Goal: Navigation & Orientation: Find specific page/section

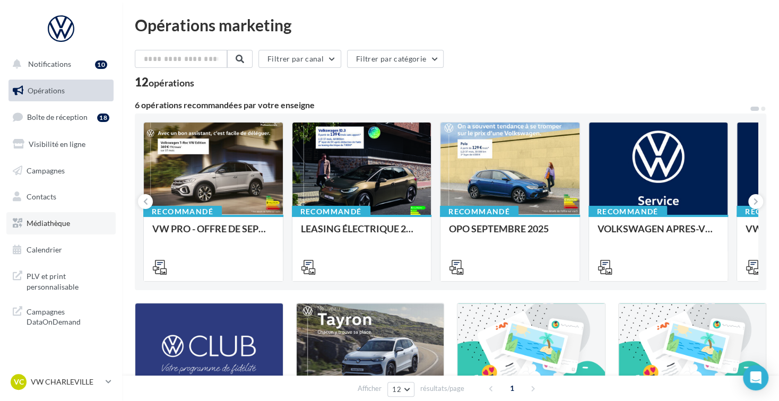
click at [72, 226] on link "Médiathèque" at bounding box center [60, 223] width 109 height 22
click at [80, 390] on div "VC VW CHARLEVILLE vw-char-bec" at bounding box center [56, 382] width 91 height 16
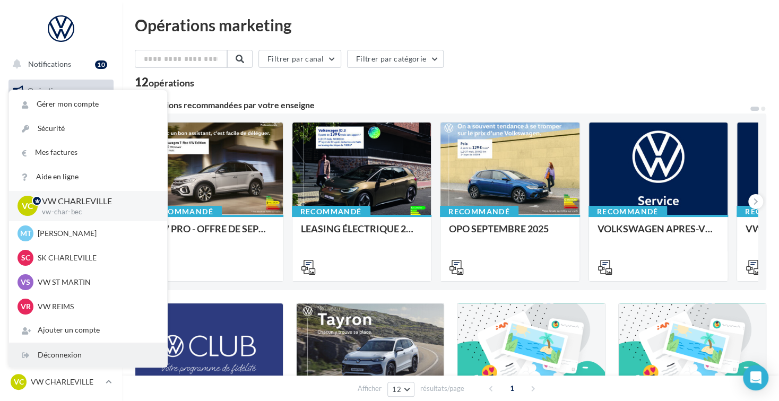
click at [125, 353] on div "Déconnexion" at bounding box center [88, 355] width 158 height 24
